Goal: Transaction & Acquisition: Purchase product/service

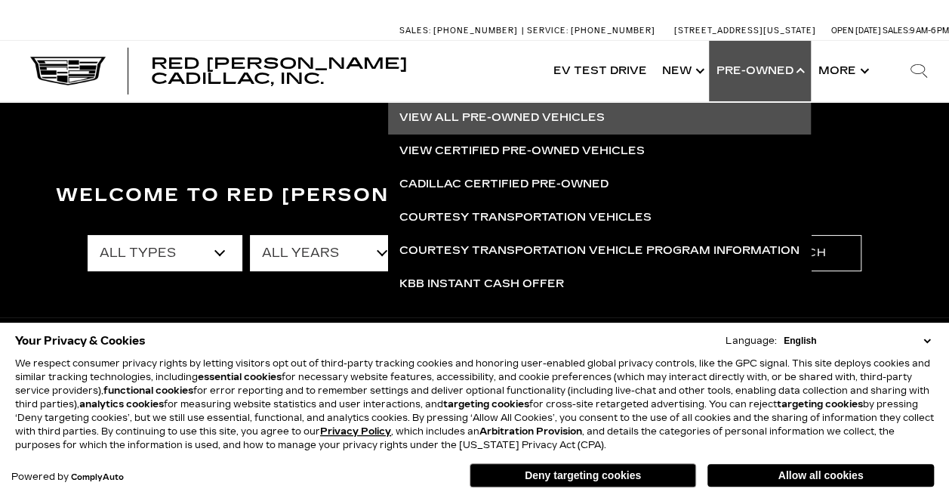
click at [475, 125] on link "View All Pre-Owned Vehicles" at bounding box center [599, 117] width 423 height 33
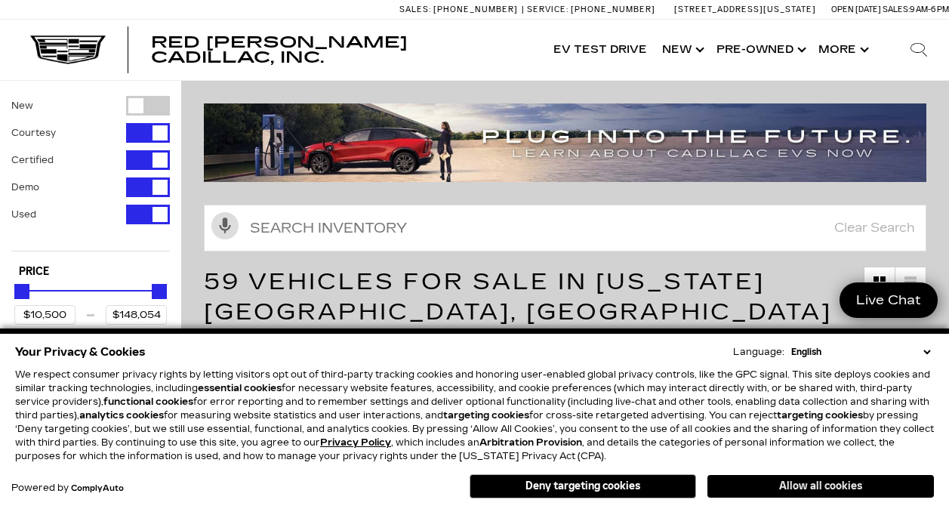
click at [810, 483] on button "Allow all cookies" at bounding box center [821, 486] width 227 height 23
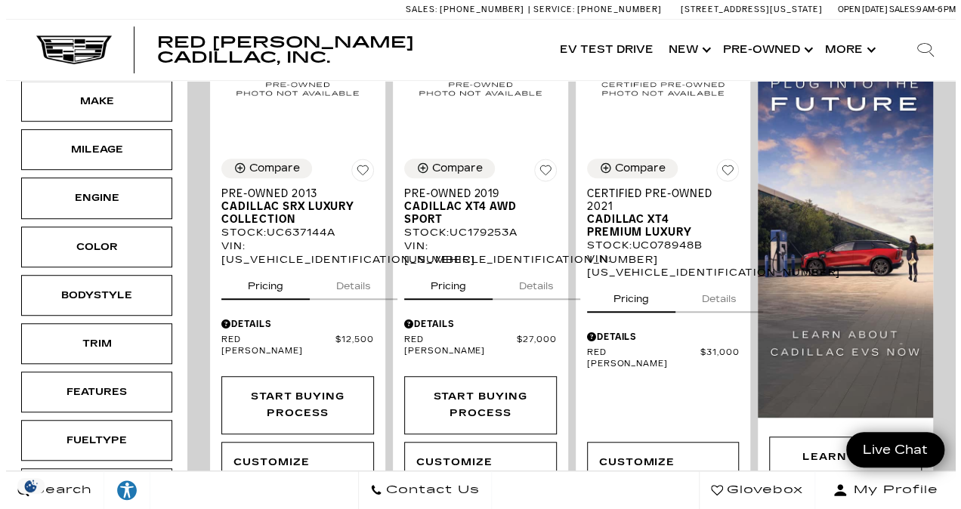
scroll to position [356, 0]
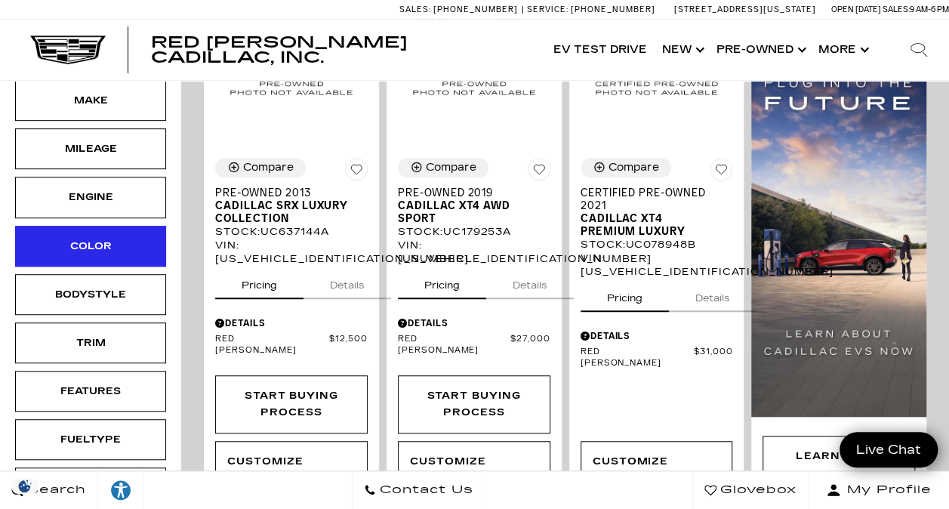
click at [84, 230] on div "Color" at bounding box center [90, 246] width 151 height 41
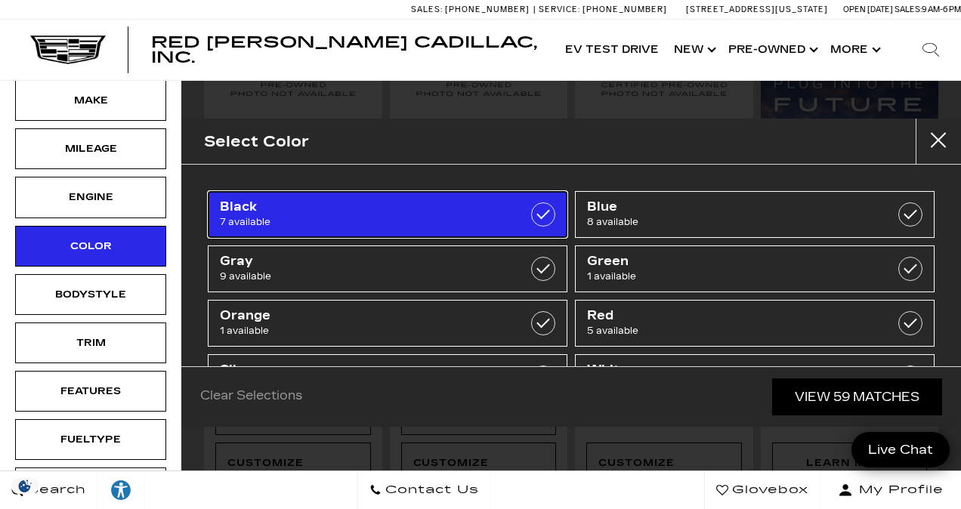
click at [486, 203] on span "Black" at bounding box center [362, 206] width 285 height 15
type input "$18,189"
type input "$59,774"
checkbox input "true"
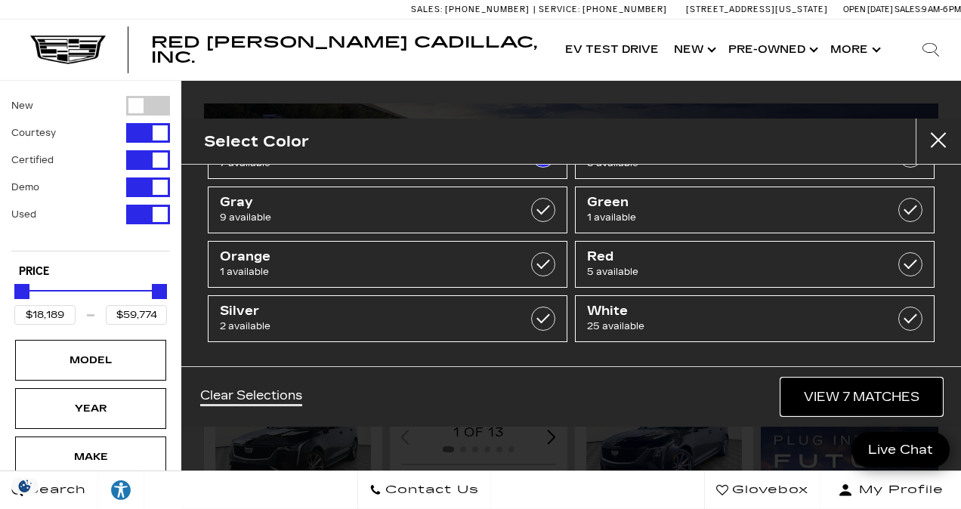
click at [884, 402] on link "View 7 Matches" at bounding box center [861, 396] width 161 height 37
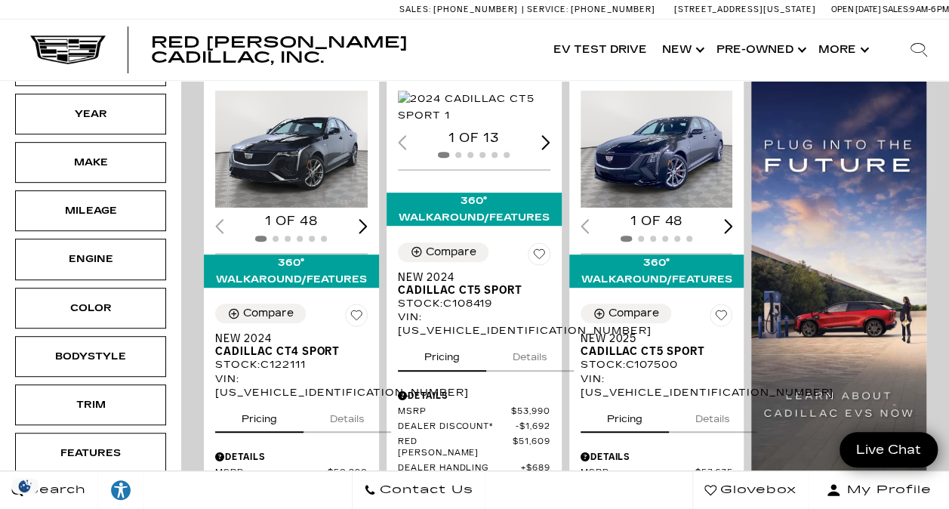
scroll to position [295, 0]
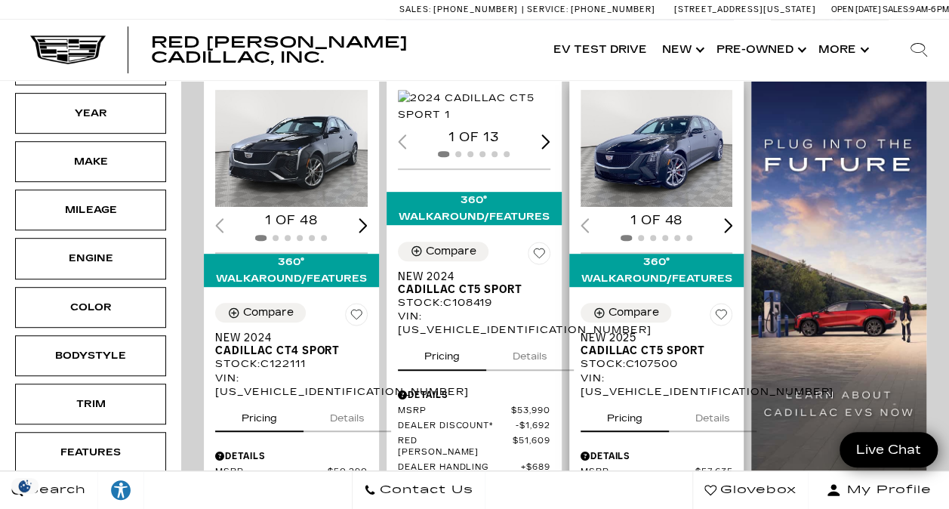
click at [692, 305] on div "Compare New 2025 Cadillac CT5 Sport Stock : C107500 VIN: [US_VEHICLE_IDENTIFICA…" at bounding box center [657, 351] width 153 height 96
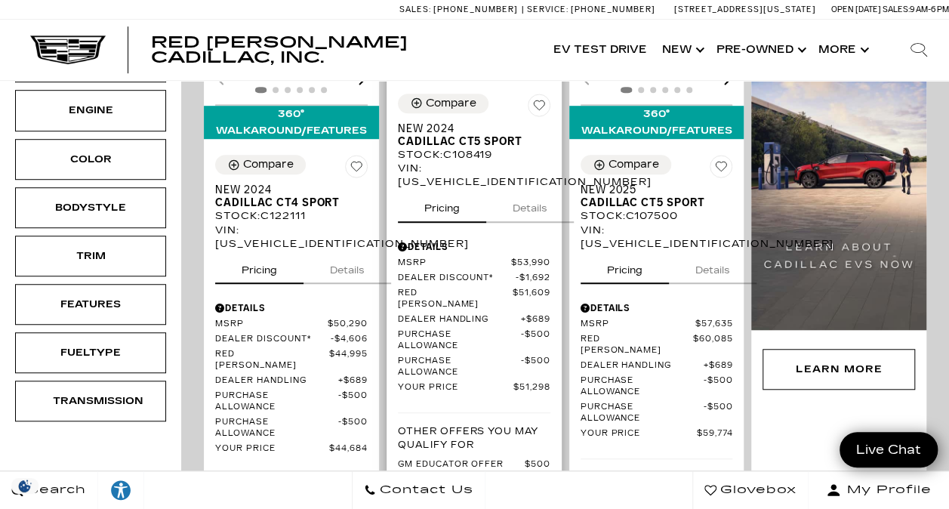
scroll to position [444, 0]
